Goal: Task Accomplishment & Management: Manage account settings

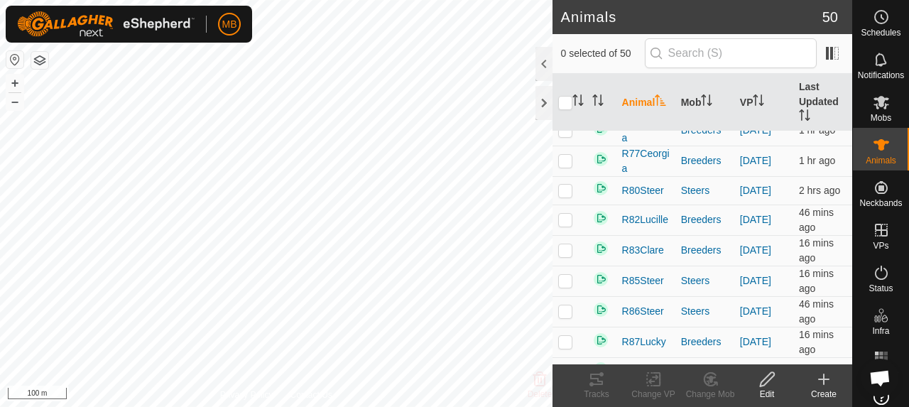
scroll to position [1065, 0]
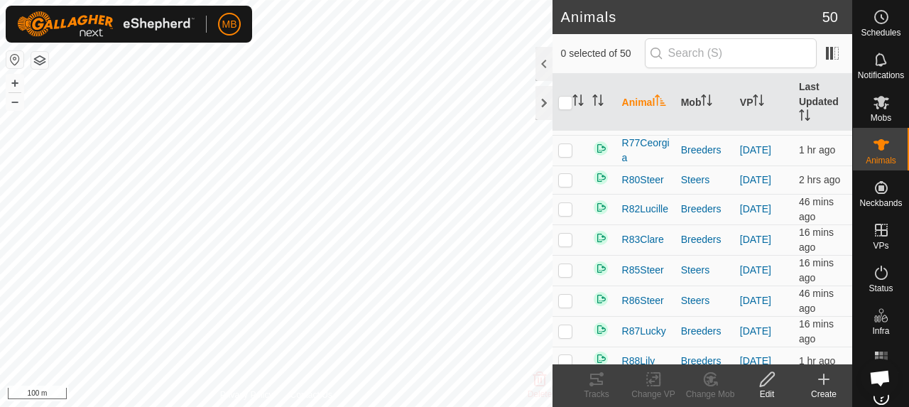
click at [571, 65] on p-checkbox at bounding box center [565, 59] width 14 height 11
checkbox input "true"
click at [598, 387] on icon at bounding box center [596, 379] width 17 height 17
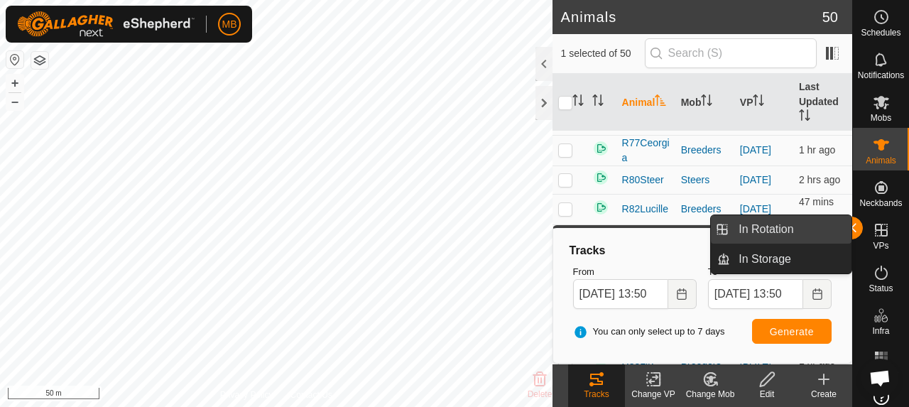
click at [851, 227] on link "In Rotation" at bounding box center [790, 229] width 121 height 28
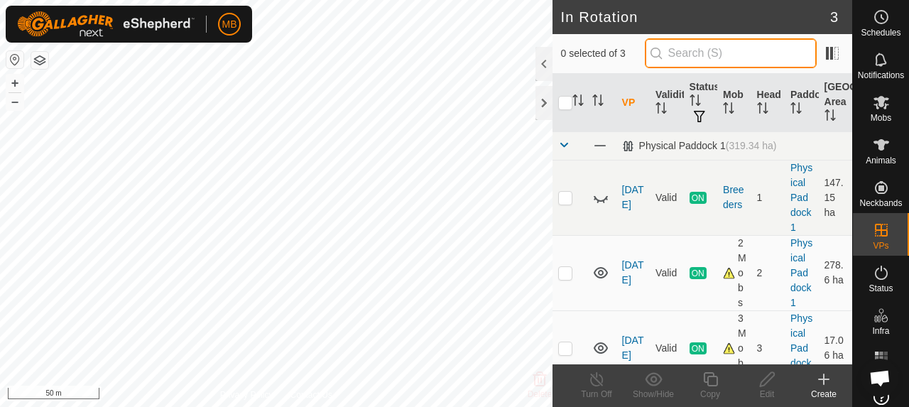
click at [725, 54] on input "text" at bounding box center [731, 53] width 172 height 30
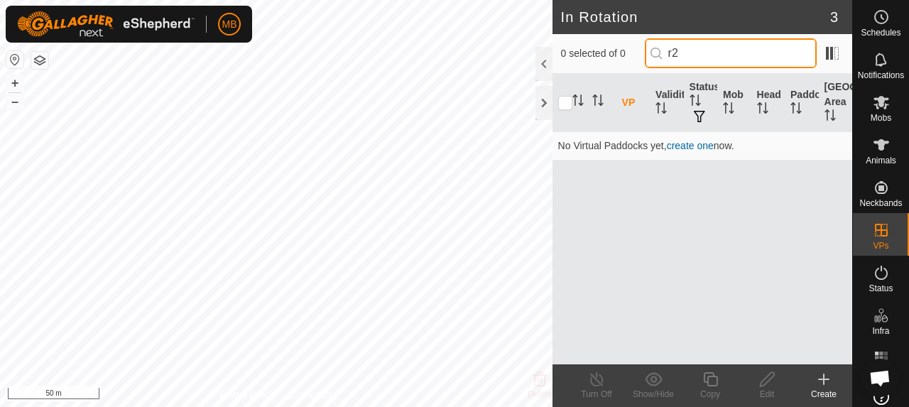
type input "r"
click at [725, 54] on input "25" at bounding box center [731, 53] width 172 height 30
type input "25"
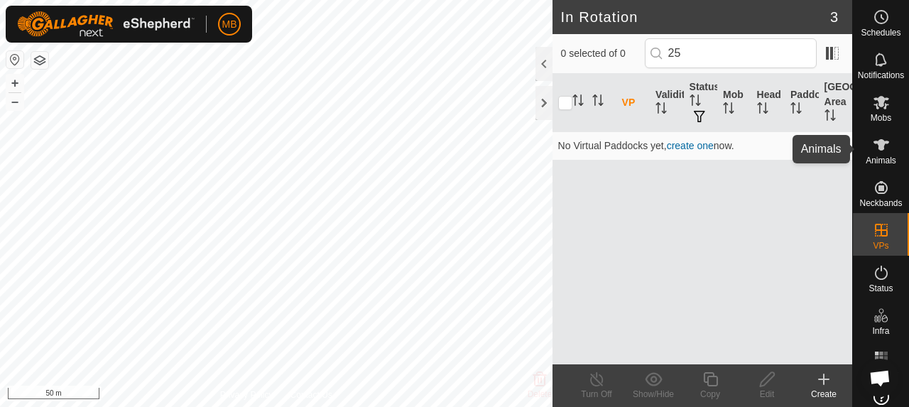
click at [873, 151] on icon at bounding box center [881, 144] width 17 height 17
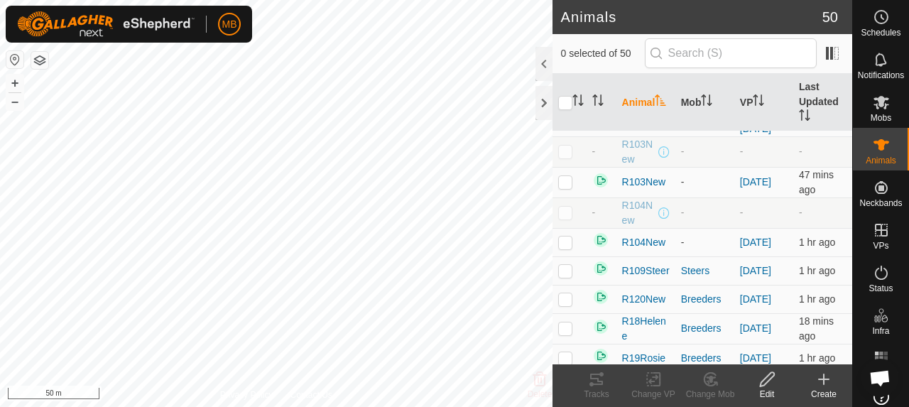
scroll to position [142, 0]
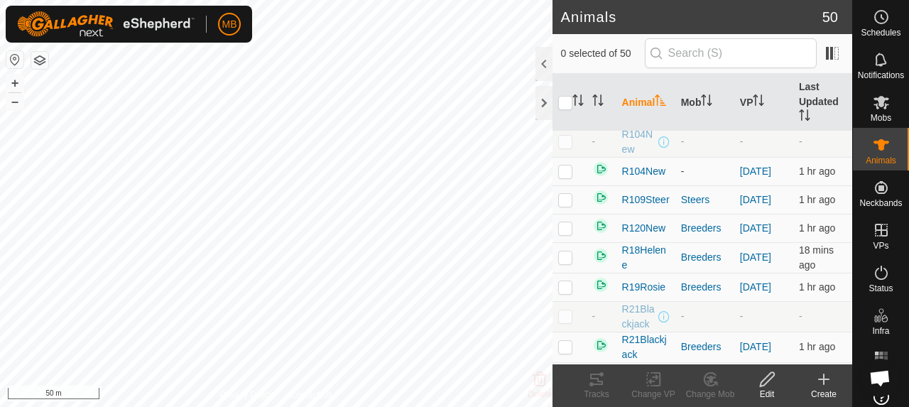
click at [650, 100] on th "Animal" at bounding box center [645, 103] width 59 height 58
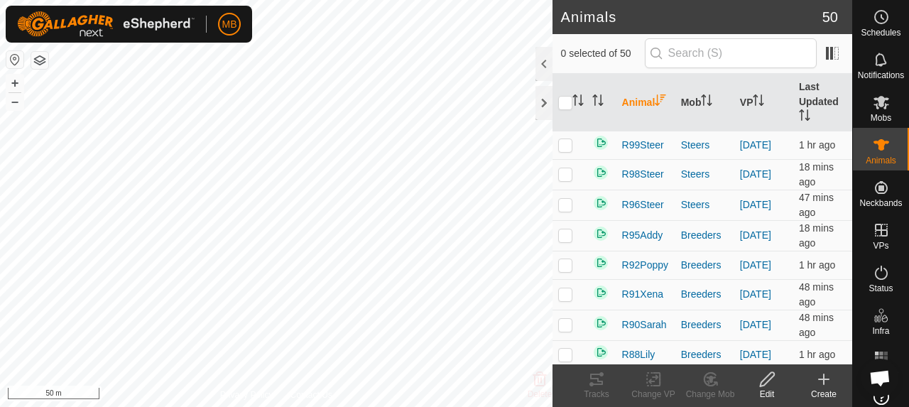
click at [645, 97] on th "Animal" at bounding box center [645, 103] width 59 height 58
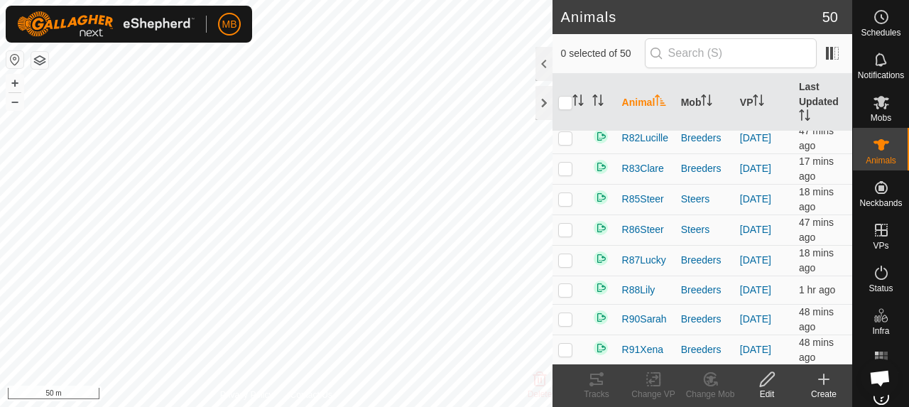
scroll to position [1207, 0]
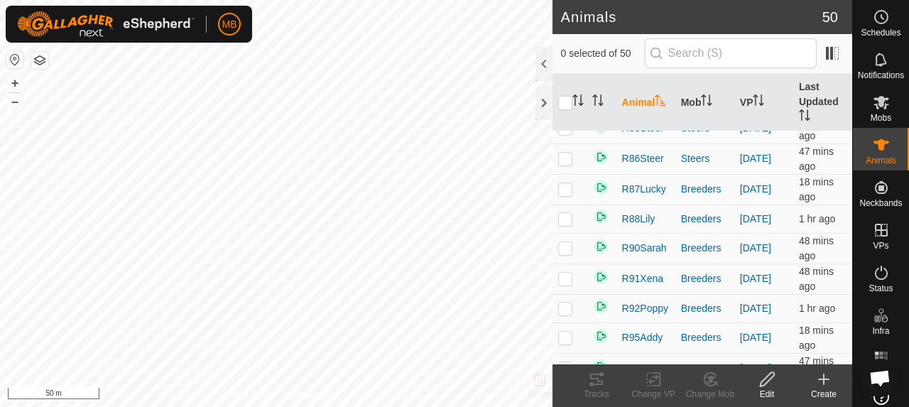
checkbox input "false"
